Goal: Task Accomplishment & Management: Manage account settings

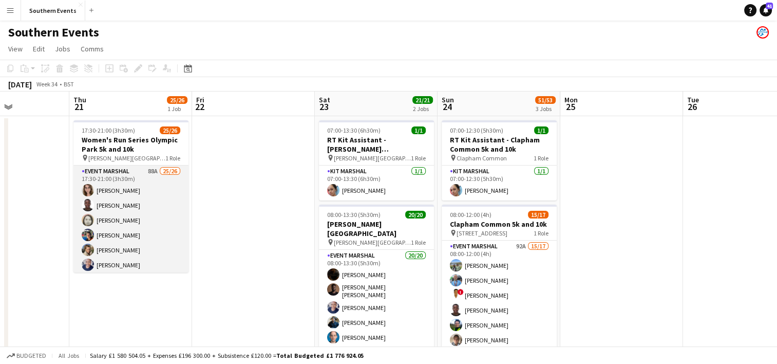
click at [148, 221] on app-card-role "Event Marshal 88A 25/26 17:30-21:00 (3h30m) [PERSON_NAME] [PERSON_NAME] [PERSON…" at bounding box center [130, 370] width 115 height 410
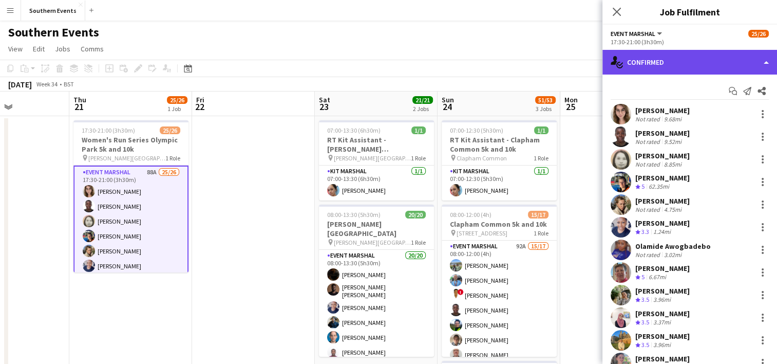
click at [672, 59] on div "single-neutral-actions-check-2 Confirmed" at bounding box center [690, 62] width 175 height 25
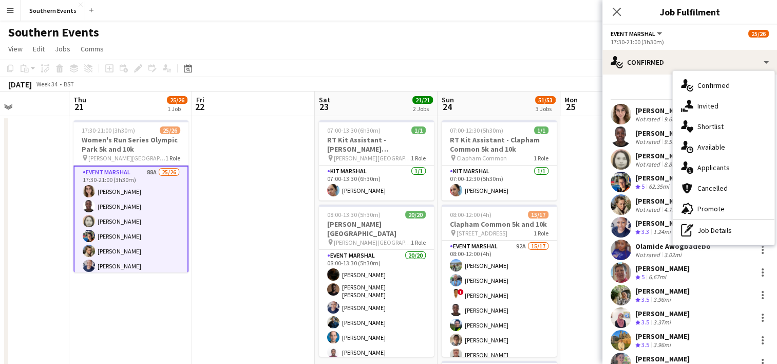
click at [659, 91] on div "Start chat Send notification Share" at bounding box center [690, 91] width 158 height 17
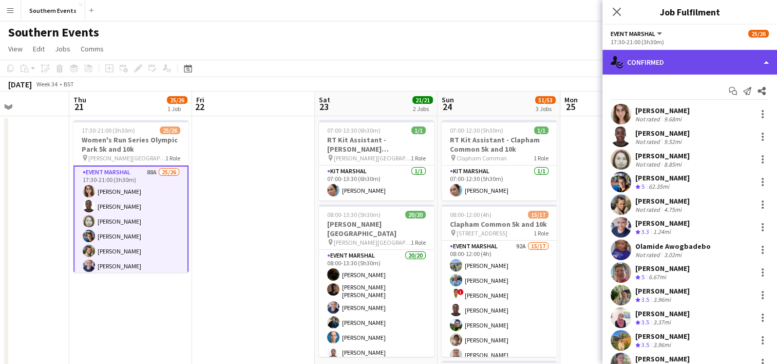
click at [676, 68] on div "single-neutral-actions-check-2 Confirmed" at bounding box center [690, 62] width 175 height 25
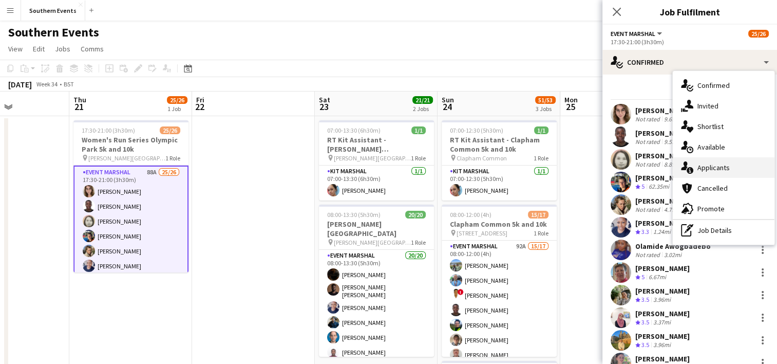
click at [721, 168] on div "single-neutral-actions-information Applicants" at bounding box center [724, 167] width 102 height 21
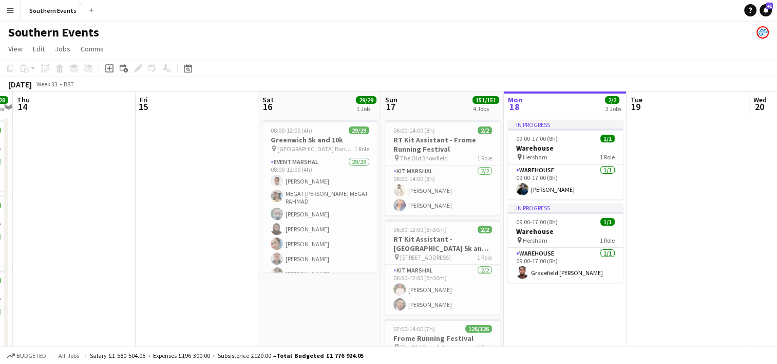
scroll to position [0, 228]
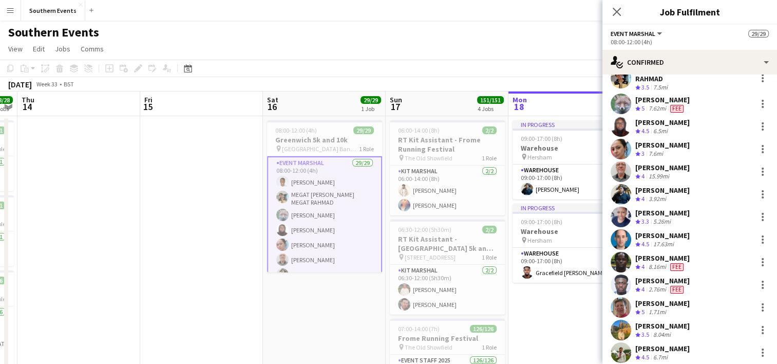
scroll to position [0, 0]
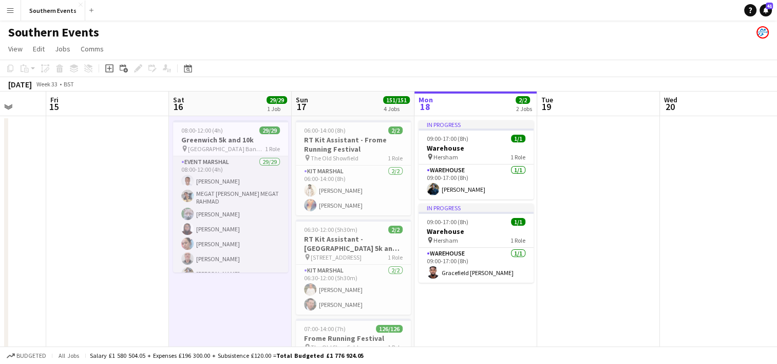
scroll to position [0, 326]
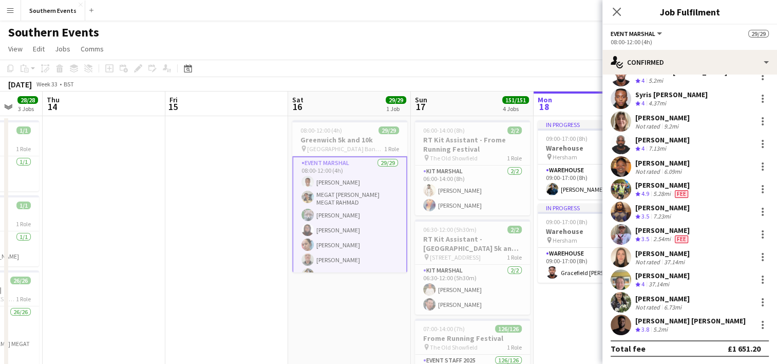
scroll to position [20, 0]
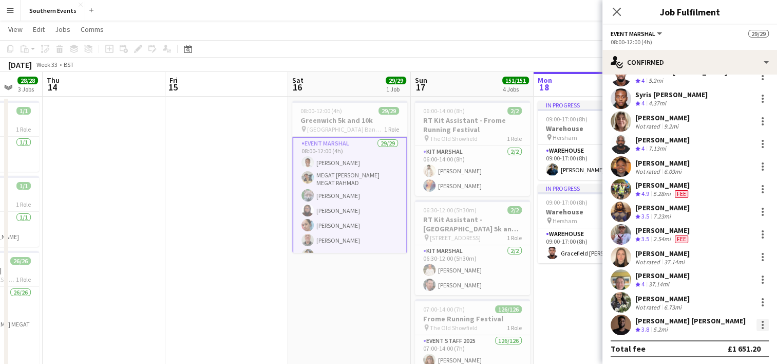
click at [762, 327] on div at bounding box center [763, 328] width 2 height 2
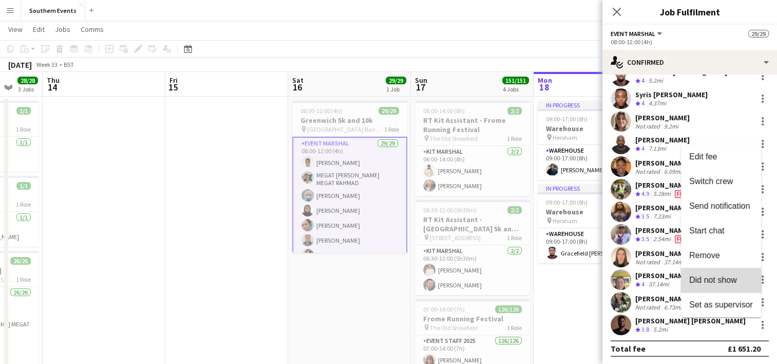
click at [711, 282] on span "Did not show" at bounding box center [713, 279] width 48 height 9
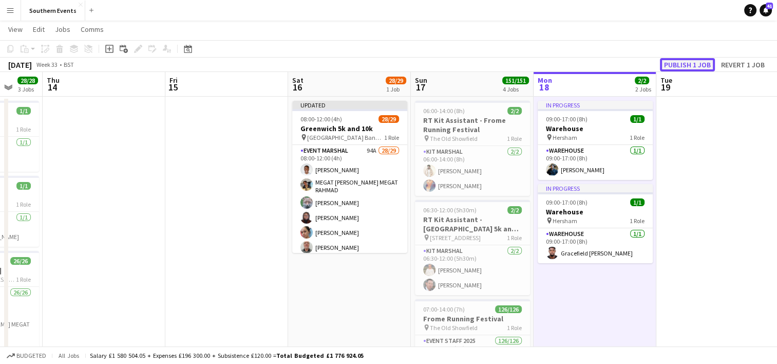
click at [695, 66] on button "Publish 1 job" at bounding box center [687, 64] width 55 height 13
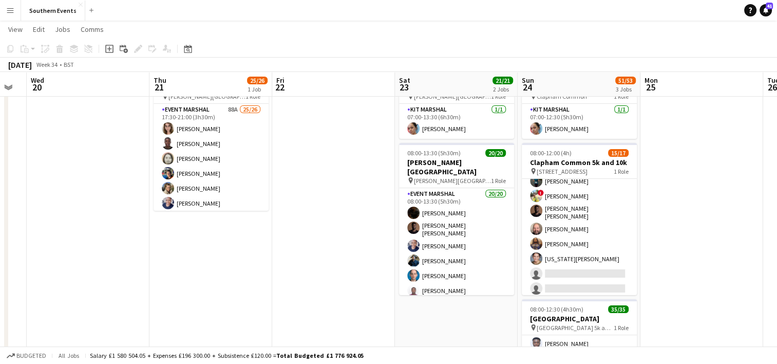
scroll to position [22, 0]
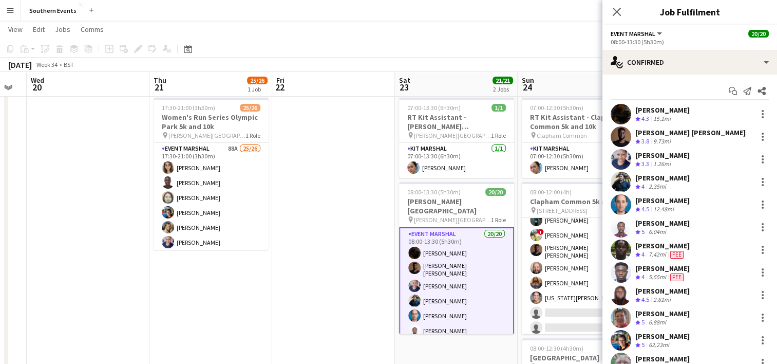
scroll to position [12, 0]
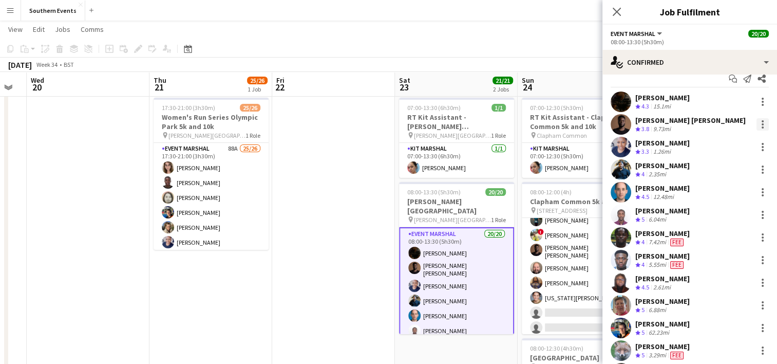
click at [757, 124] on div at bounding box center [763, 124] width 12 height 12
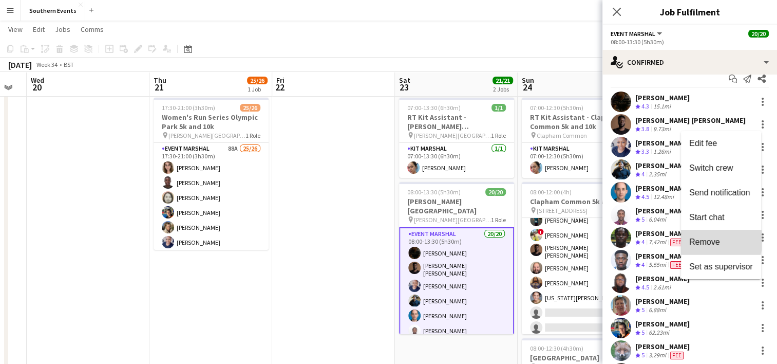
click at [701, 239] on span "Remove" at bounding box center [704, 241] width 31 height 9
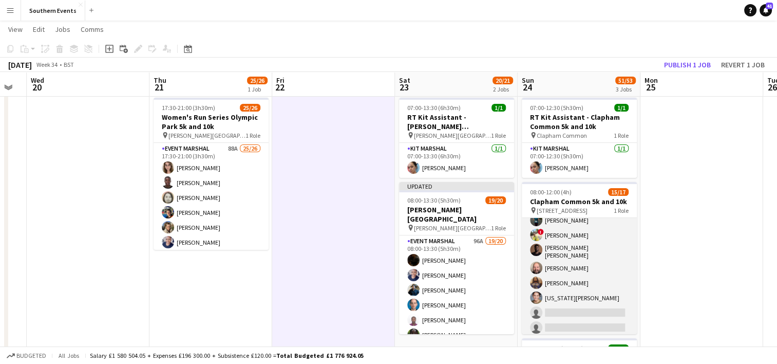
click at [596, 256] on app-card-role "Event Marshal 92A 15/17 08:00-12:00 (4h) [PERSON_NAME] [PERSON_NAME] ! [PERSON_…" at bounding box center [579, 199] width 115 height 276
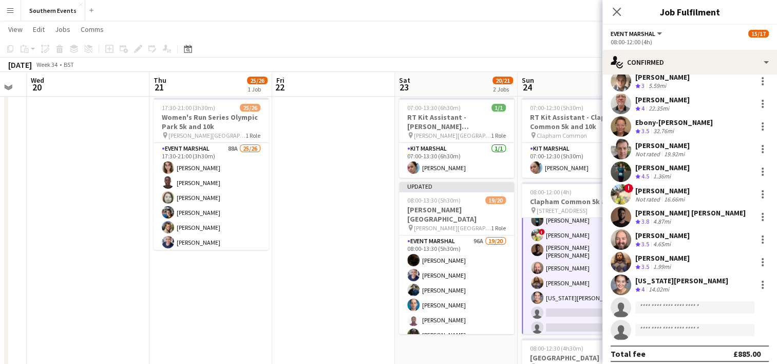
scroll to position [152, 0]
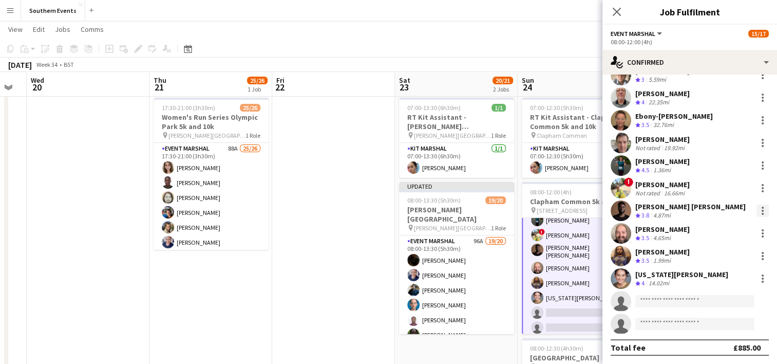
click at [757, 213] on div at bounding box center [763, 210] width 12 height 12
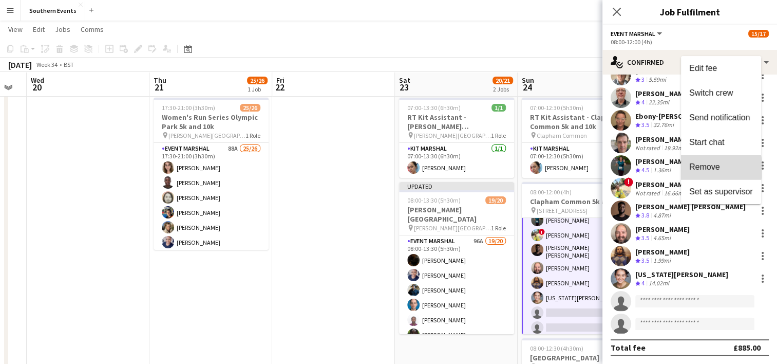
click at [713, 168] on span "Remove" at bounding box center [704, 166] width 31 height 9
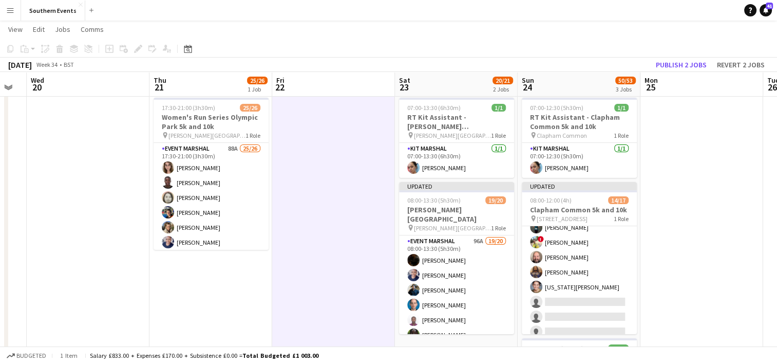
scroll to position [157, 0]
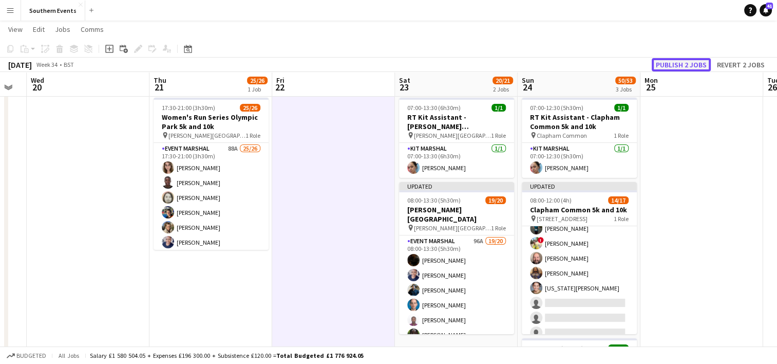
click at [678, 66] on button "Publish 2 jobs" at bounding box center [681, 64] width 59 height 13
